Goal: Transaction & Acquisition: Subscribe to service/newsletter

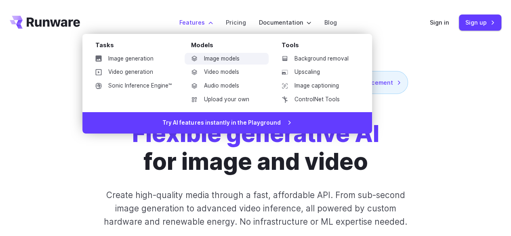
click at [209, 57] on link "Image models" at bounding box center [227, 59] width 84 height 12
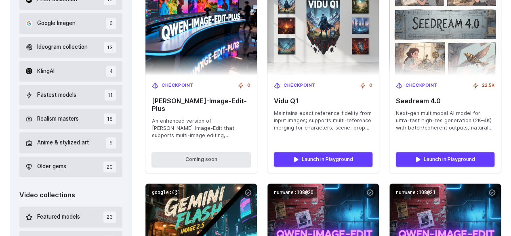
scroll to position [291, 0]
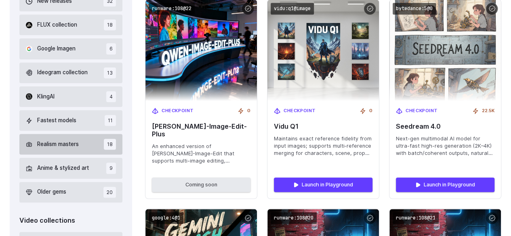
click at [59, 144] on span "Realism masters" at bounding box center [58, 144] width 42 height 9
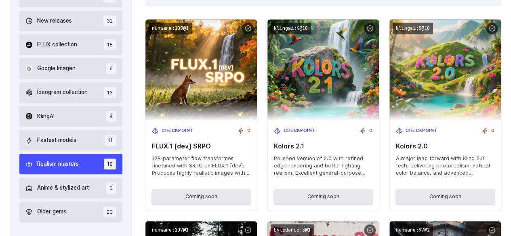
scroll to position [231, 0]
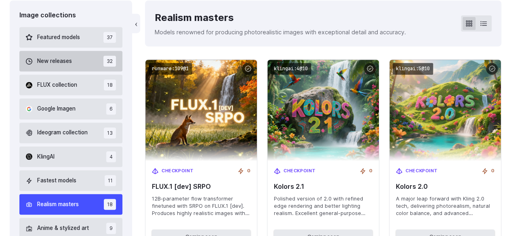
click at [77, 58] on button "New releases 32" at bounding box center [70, 61] width 103 height 21
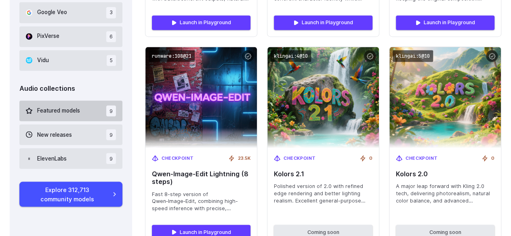
scroll to position [787, 0]
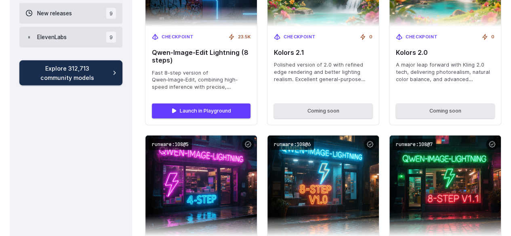
click at [116, 73] on link "Explore 312,713 community models" at bounding box center [70, 73] width 103 height 25
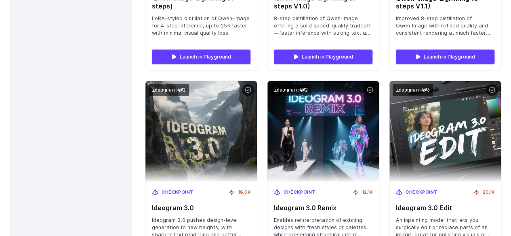
scroll to position [0, 0]
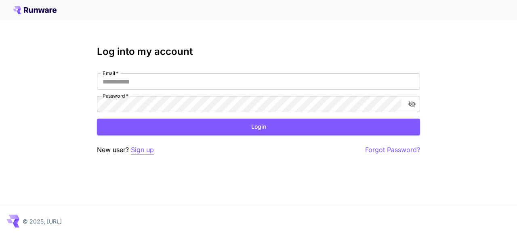
click at [146, 152] on p "Sign up" at bounding box center [142, 150] width 23 height 10
